Goal: Task Accomplishment & Management: Use online tool/utility

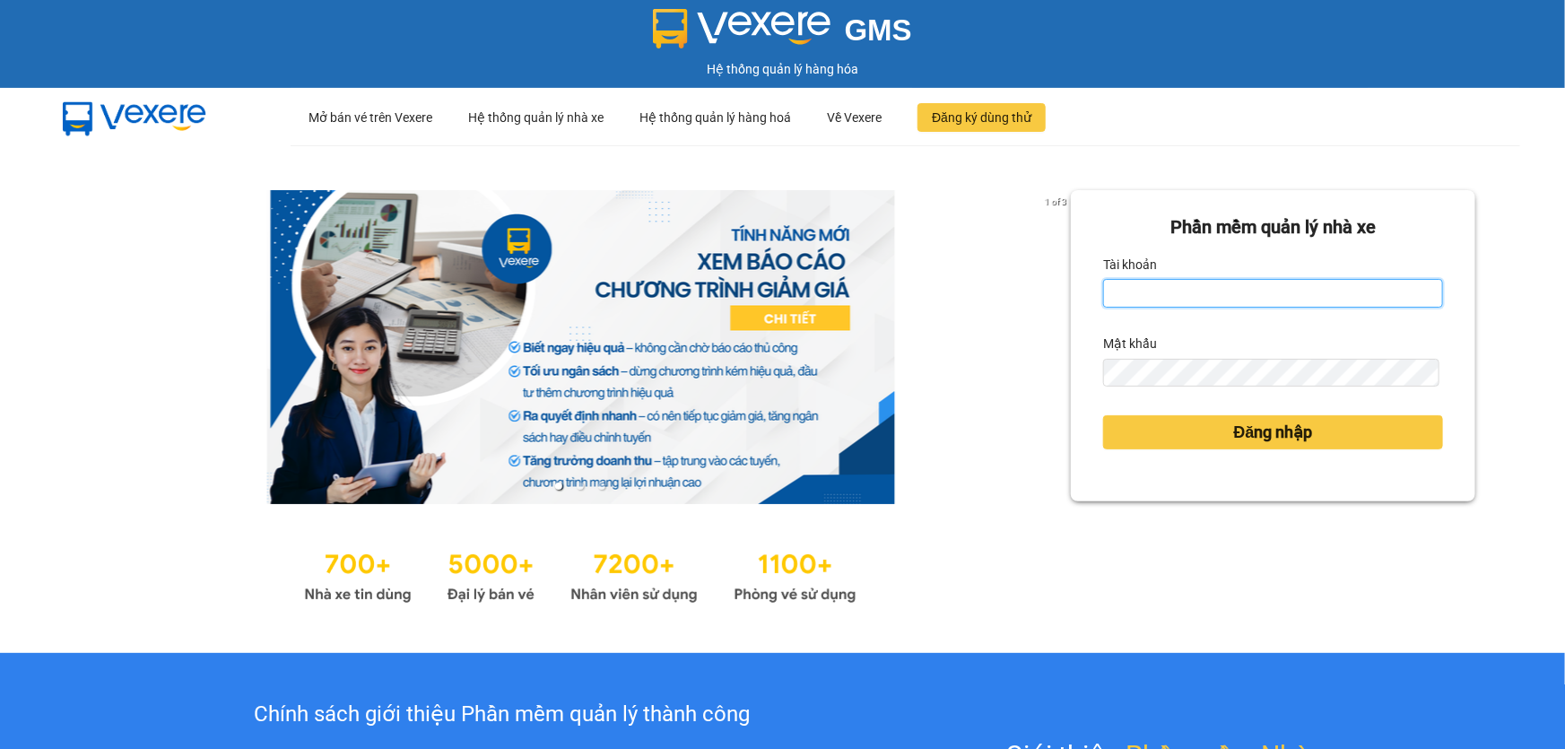
click at [1220, 289] on input "Tài khoản" at bounding box center [1273, 293] width 340 height 29
type input "ngacd.ct"
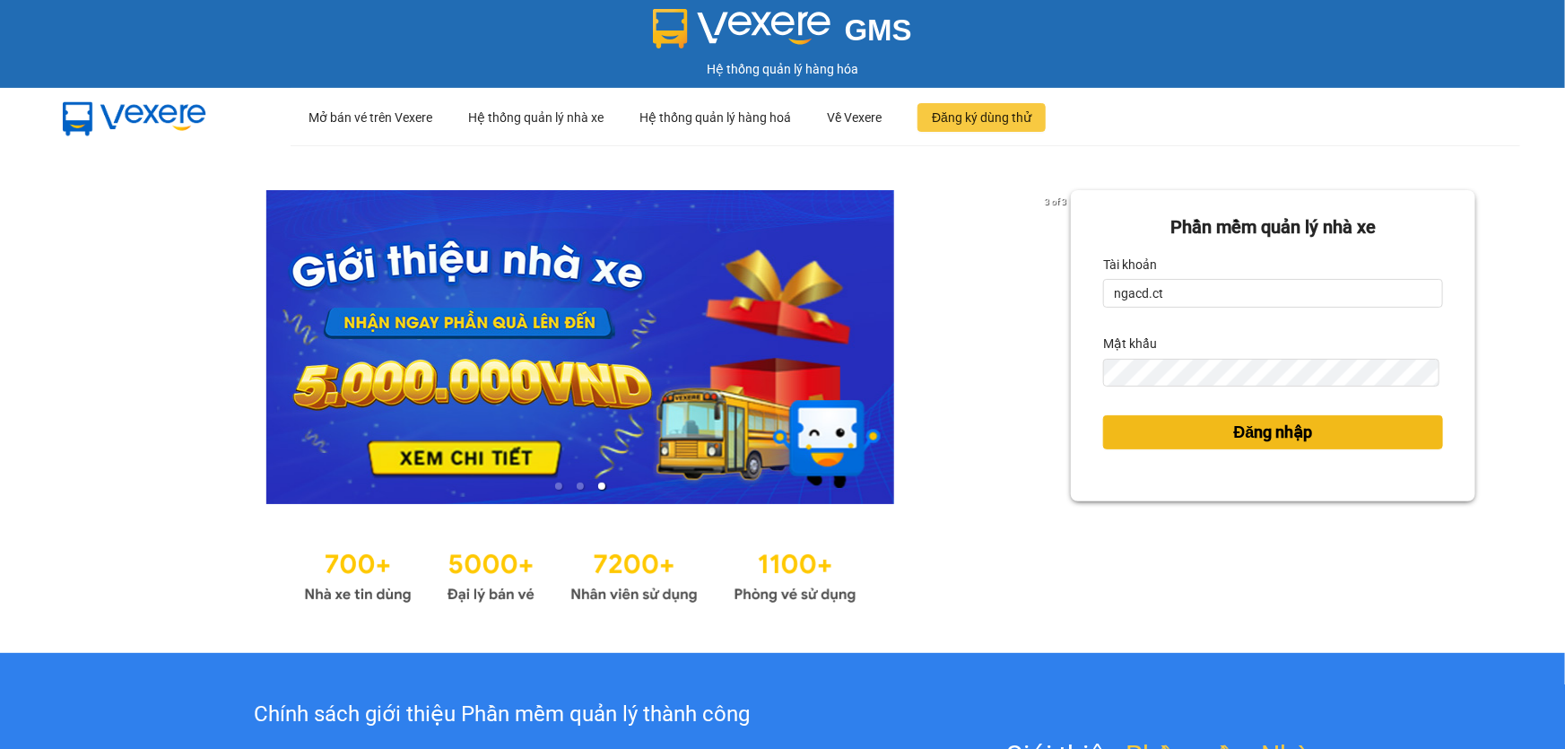
click at [1241, 426] on span "Đăng nhập" at bounding box center [1273, 432] width 79 height 25
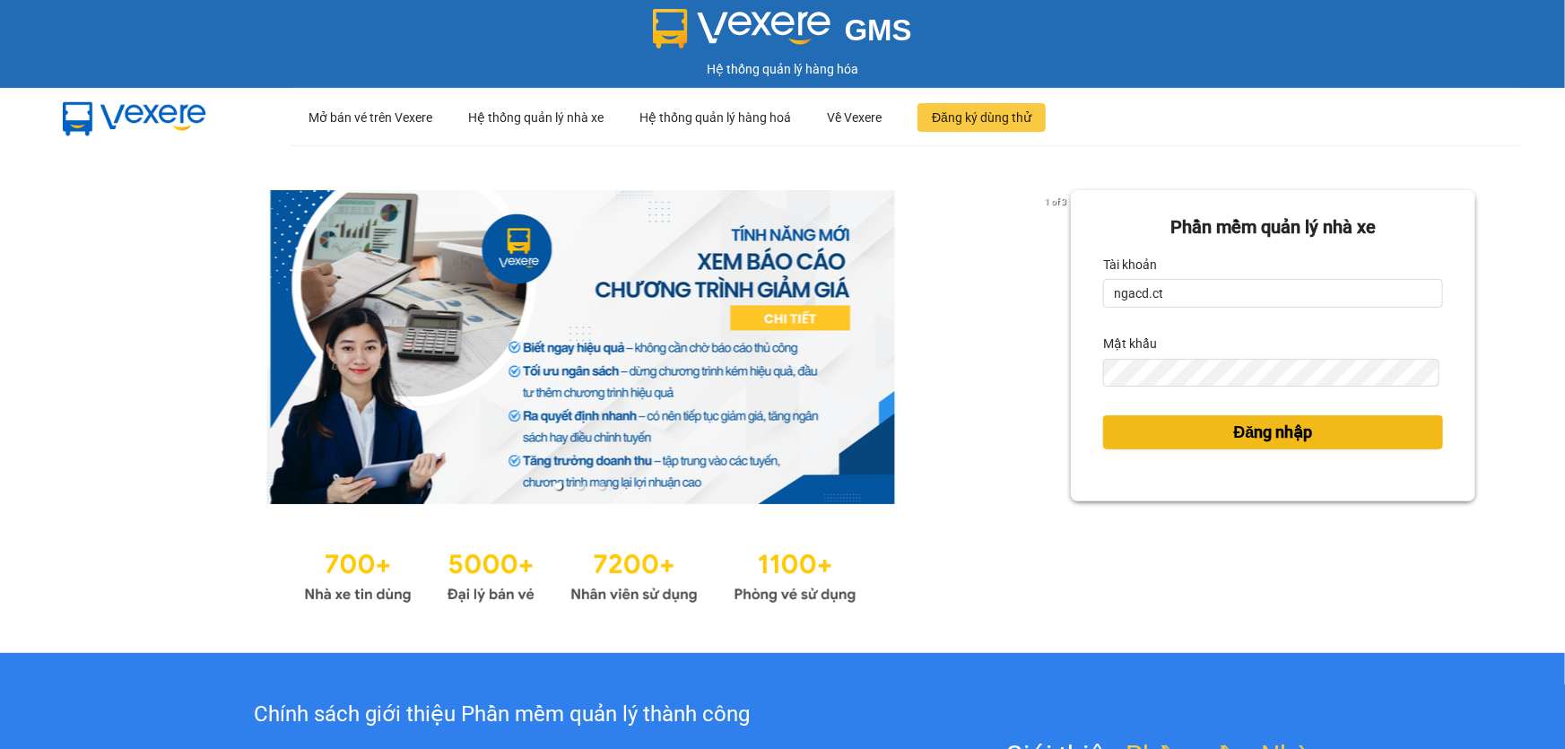
click at [1241, 427] on span "Đăng nhập" at bounding box center [1273, 432] width 79 height 25
click at [1241, 432] on span "Đăng nhập" at bounding box center [1273, 432] width 79 height 25
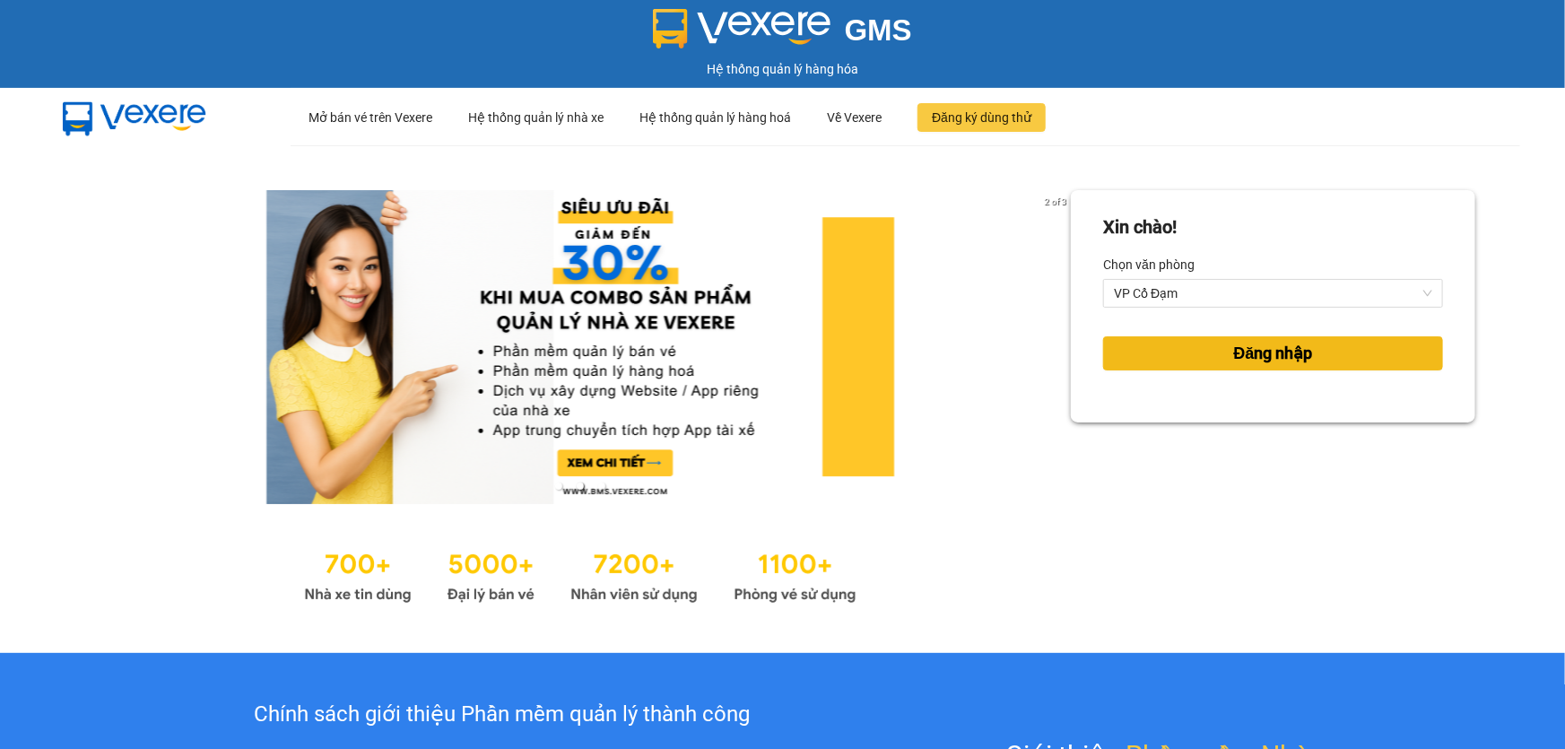
click at [1237, 347] on span "Đăng nhập" at bounding box center [1273, 353] width 79 height 25
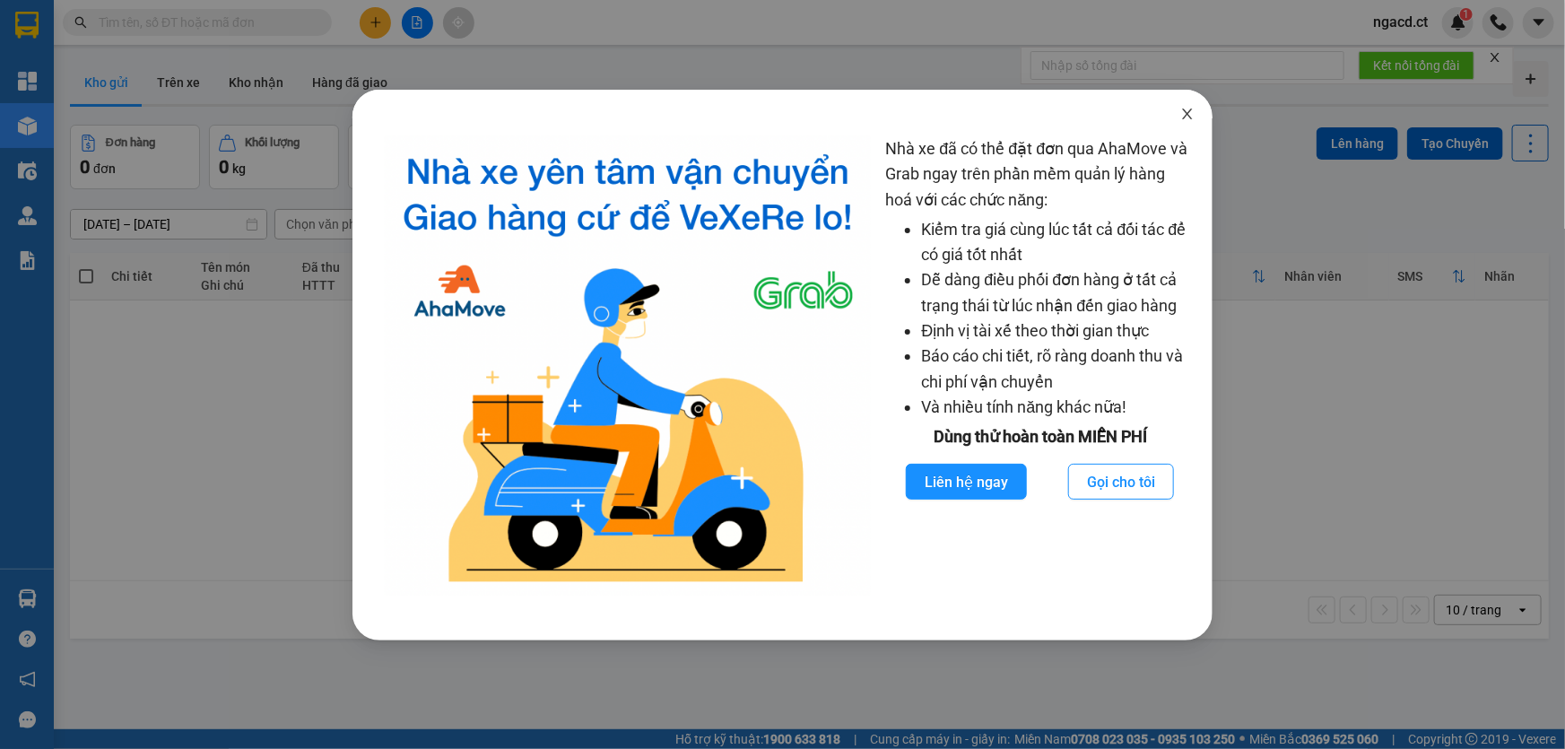
click at [1184, 115] on icon "close" at bounding box center [1187, 114] width 14 height 14
